Goal: Transaction & Acquisition: Purchase product/service

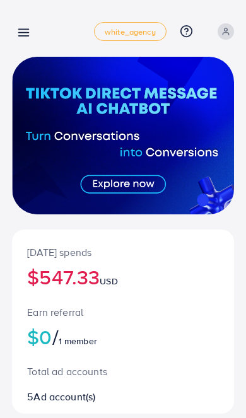
click at [19, 26] on icon at bounding box center [23, 32] width 13 height 13
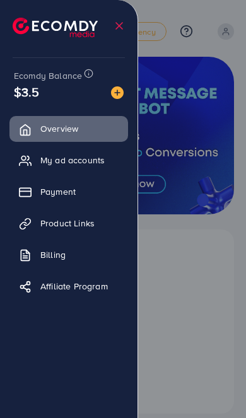
click at [98, 190] on link "Payment" at bounding box center [68, 191] width 119 height 25
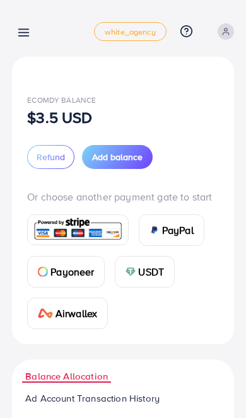
click at [129, 158] on span "Add balance" at bounding box center [117, 157] width 50 height 13
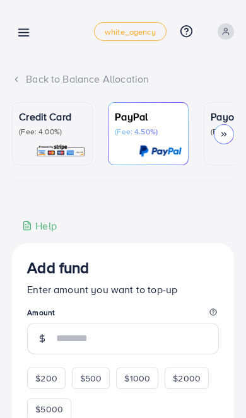
click at [46, 146] on img at bounding box center [61, 151] width 50 height 15
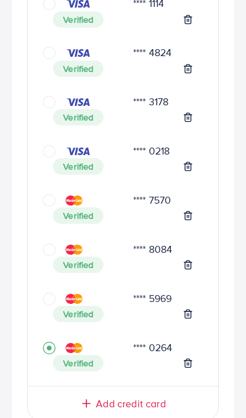
click at [127, 257] on div "Verified" at bounding box center [123, 265] width 140 height 16
click at [48, 250] on icon "circle" at bounding box center [49, 249] width 13 height 13
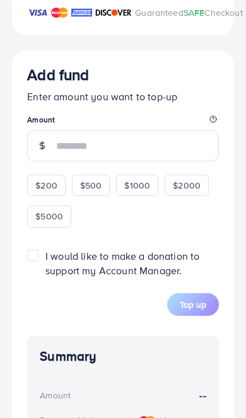
click at [80, 151] on input "number" at bounding box center [137, 146] width 163 height 32
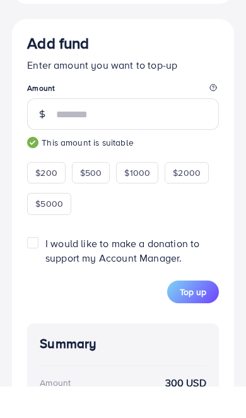
type input "***"
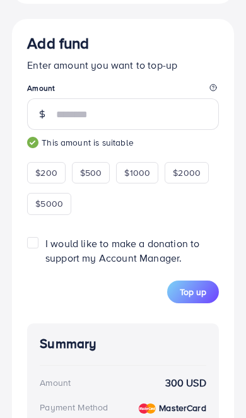
click at [204, 298] on span "Top up" at bounding box center [193, 292] width 26 height 13
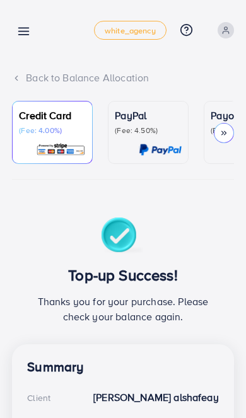
scroll to position [0, 0]
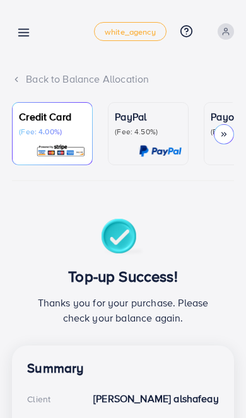
click at [28, 33] on line at bounding box center [24, 33] width 10 height 0
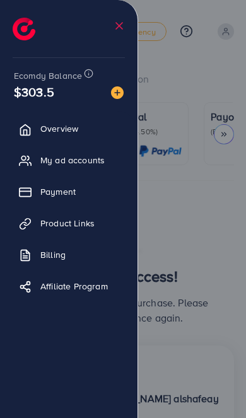
click at [195, 310] on div at bounding box center [123, 251] width 246 height 502
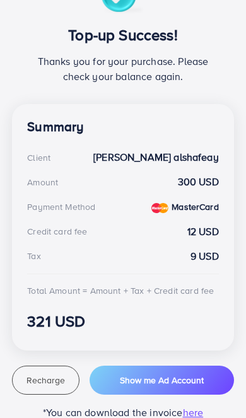
scroll to position [242, 0]
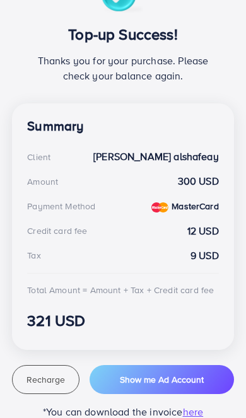
click at [51, 380] on span "Recharge" at bounding box center [45, 379] width 38 height 13
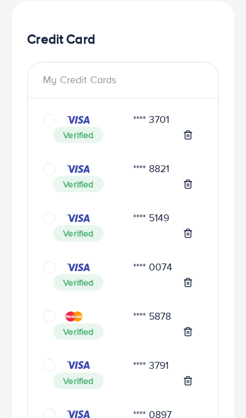
click at [44, 168] on icon "circle" at bounding box center [49, 169] width 13 height 13
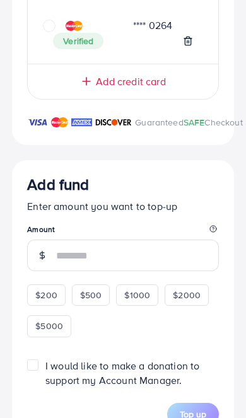
scroll to position [1763, 0]
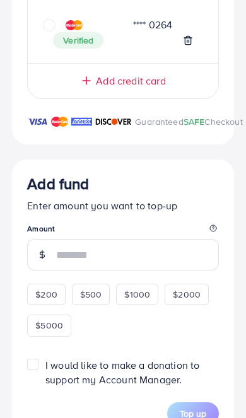
click at [122, 257] on input "number" at bounding box center [137, 255] width 163 height 32
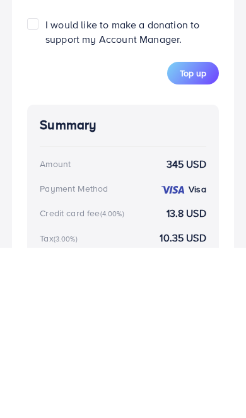
scroll to position [1955, 0]
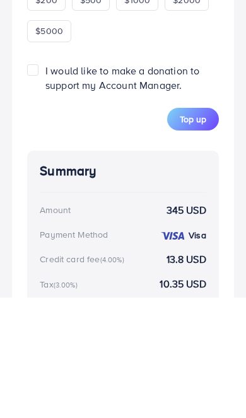
type input "***"
click at [195, 234] on span "Top up" at bounding box center [193, 240] width 26 height 13
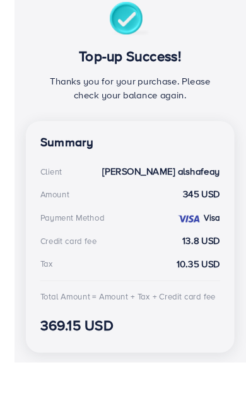
scroll to position [251, 0]
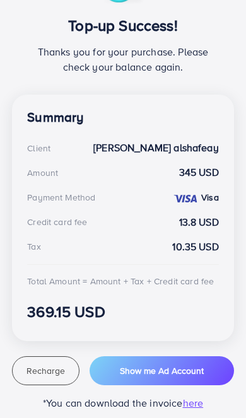
click at [59, 369] on span "Recharge" at bounding box center [45, 371] width 38 height 13
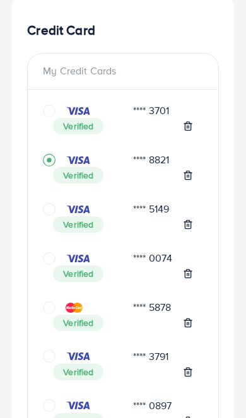
click at [45, 213] on icon "circle" at bounding box center [49, 209] width 13 height 13
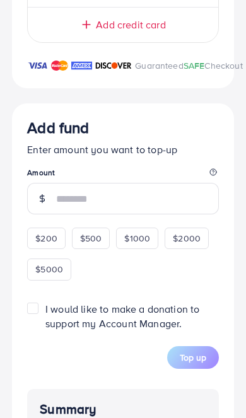
click at [132, 214] on input "number" at bounding box center [137, 199] width 163 height 32
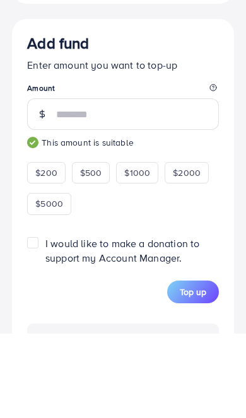
type input "***"
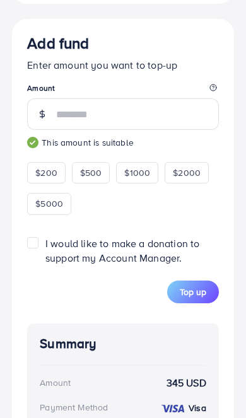
click at [195, 298] on span "Top up" at bounding box center [193, 292] width 26 height 13
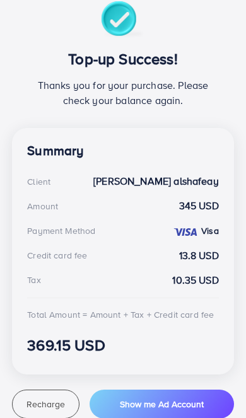
scroll to position [218, 0]
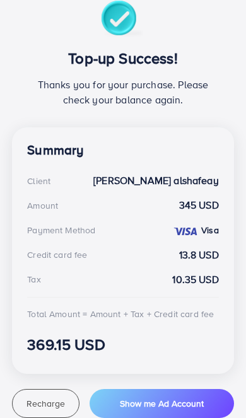
click at [46, 400] on span "Recharge" at bounding box center [45, 403] width 38 height 13
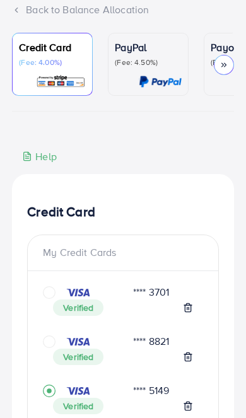
scroll to position [0, 0]
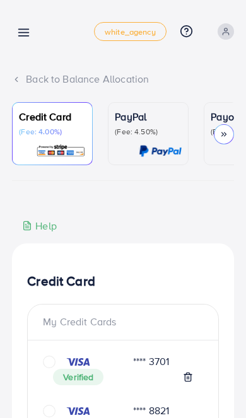
click at [18, 25] on link at bounding box center [21, 32] width 18 height 16
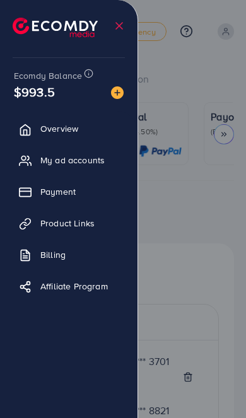
click at [183, 296] on div at bounding box center [123, 251] width 246 height 502
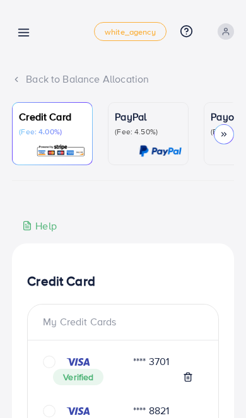
click at [23, 26] on icon at bounding box center [23, 32] width 13 height 13
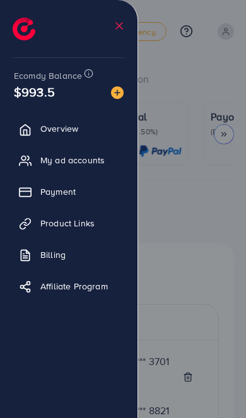
click at [82, 135] on link "Overview" at bounding box center [68, 128] width 119 height 25
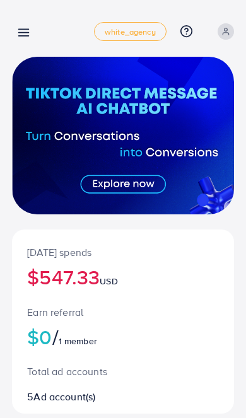
click at [27, 36] on line at bounding box center [24, 36] width 10 height 0
